Goal: Browse casually: Explore the website without a specific task or goal

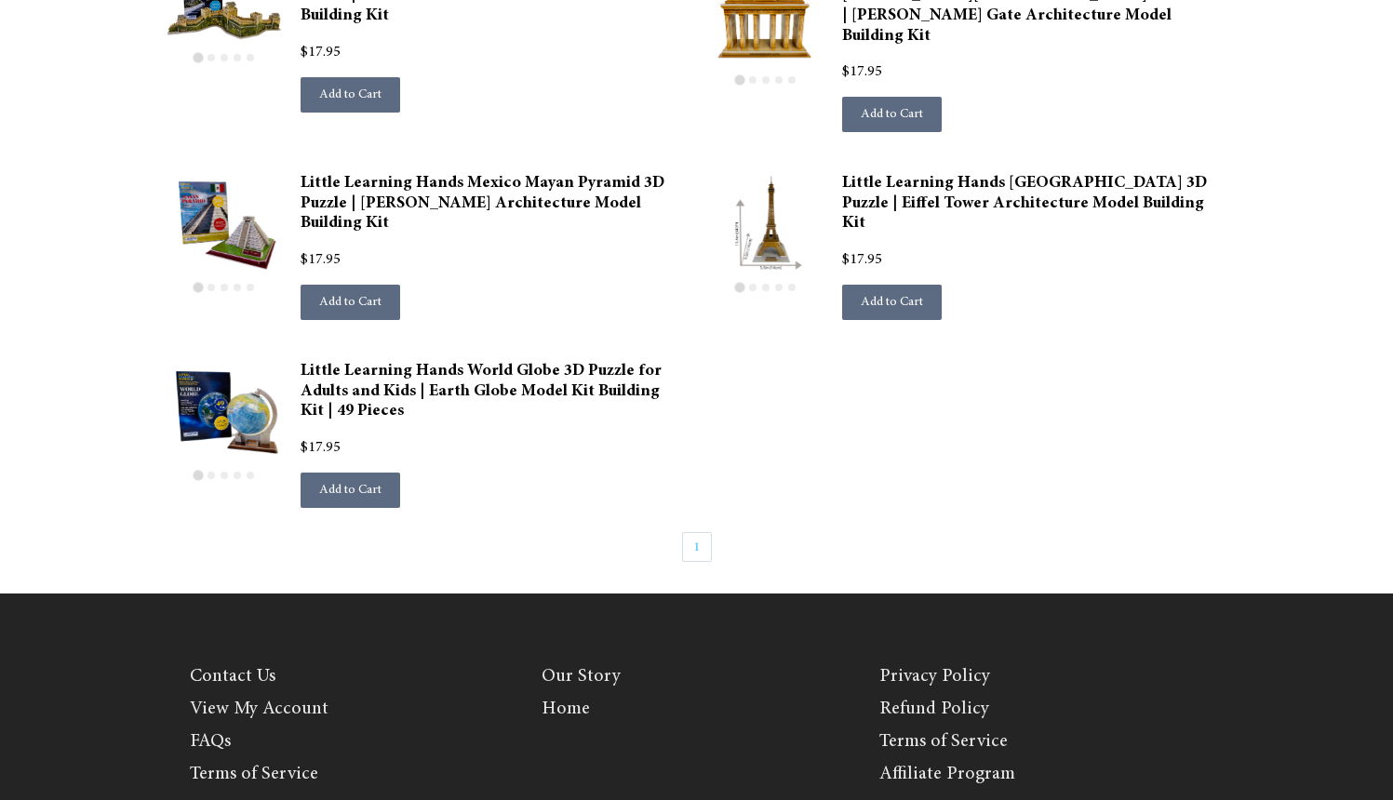
scroll to position [1050, 0]
